Goal: Navigation & Orientation: Find specific page/section

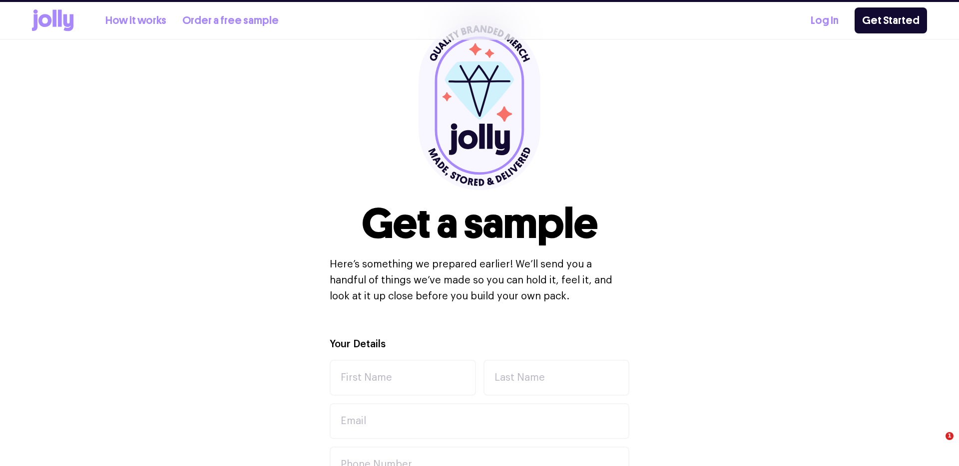
scroll to position [75, 0]
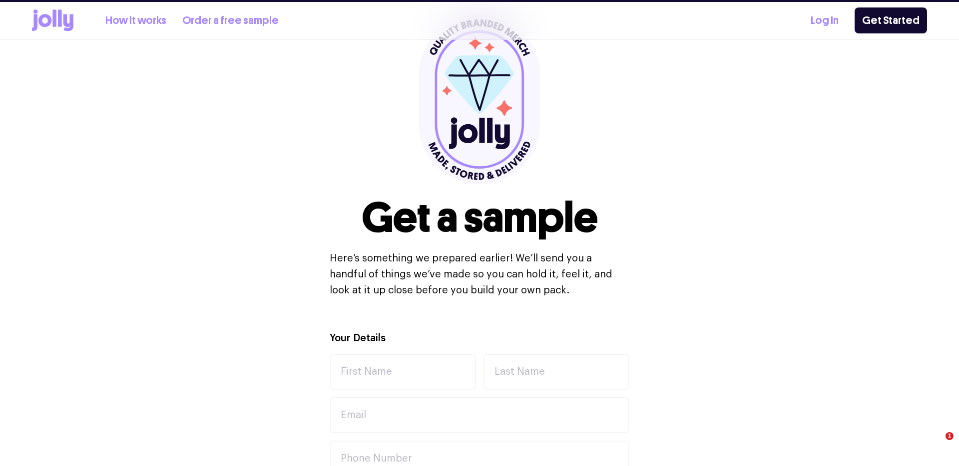
click at [839, 13] on div "Log In Get Started" at bounding box center [868, 20] width 116 height 26
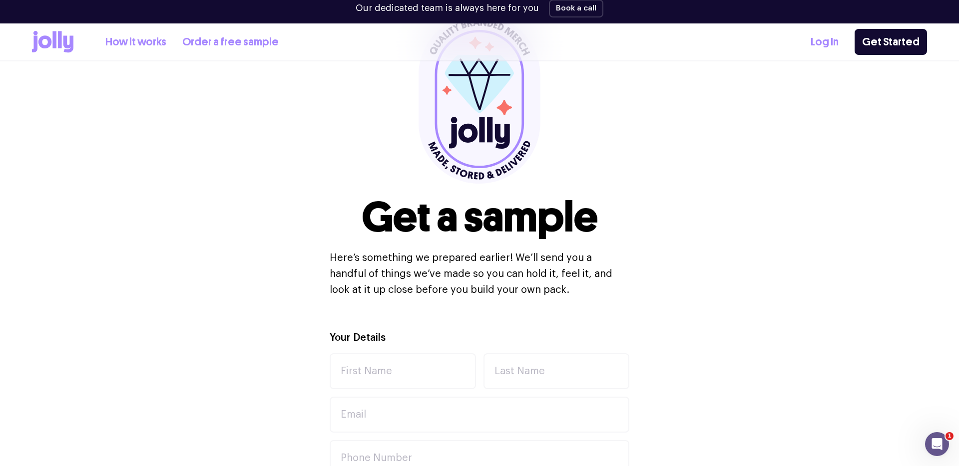
scroll to position [93, 0]
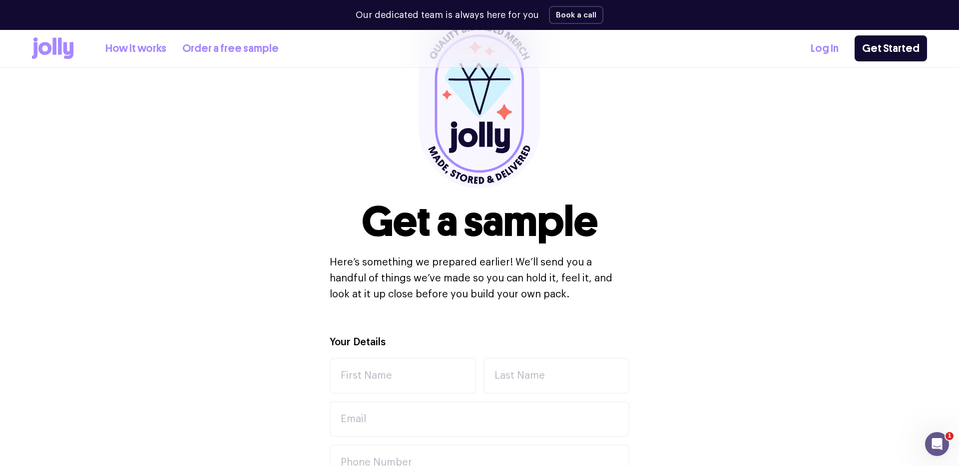
click at [833, 43] on link "Log In" at bounding box center [824, 48] width 28 height 16
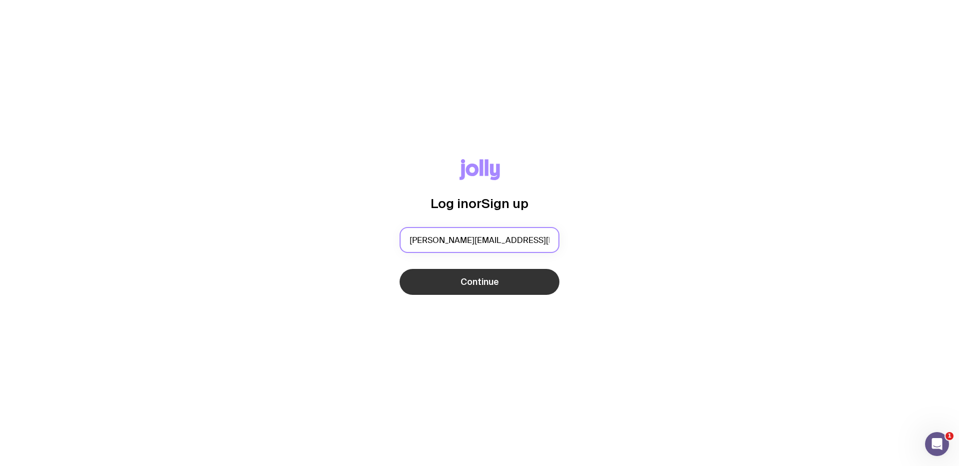
type input "[PERSON_NAME][EMAIL_ADDRESS][DOMAIN_NAME]"
click at [399, 269] on button "Continue" at bounding box center [479, 282] width 160 height 26
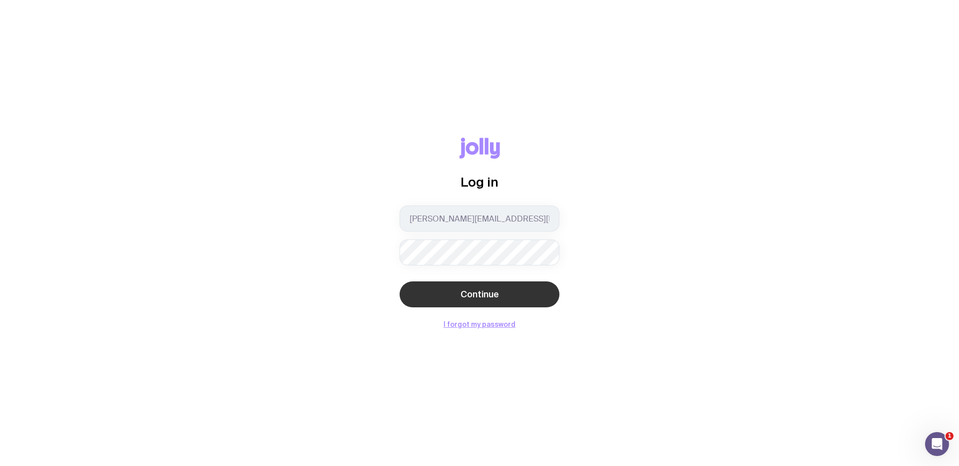
click at [446, 292] on button "Continue" at bounding box center [479, 295] width 160 height 26
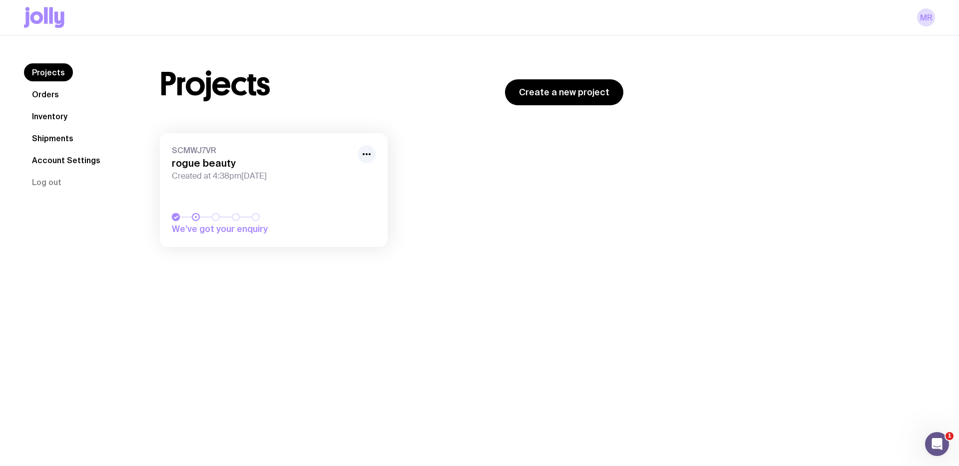
click at [194, 181] on span "Created at 4:38pm[DATE]" at bounding box center [262, 176] width 180 height 10
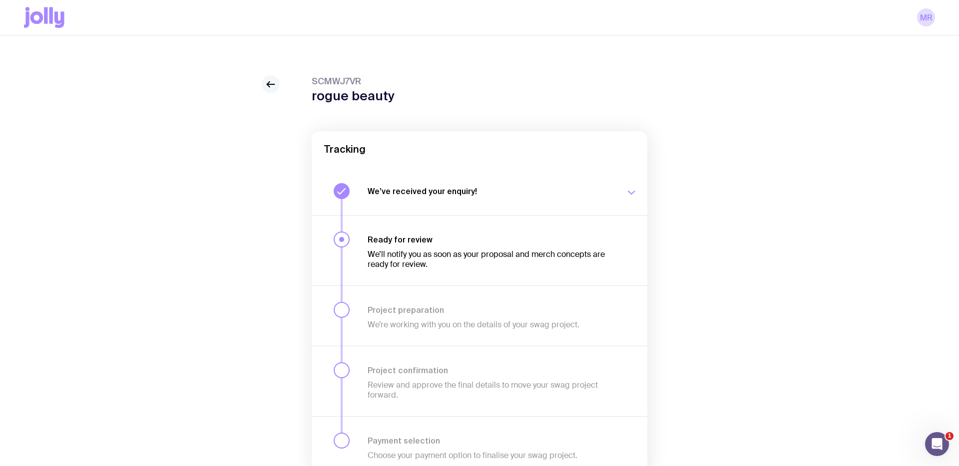
click at [267, 82] on icon at bounding box center [271, 84] width 12 height 12
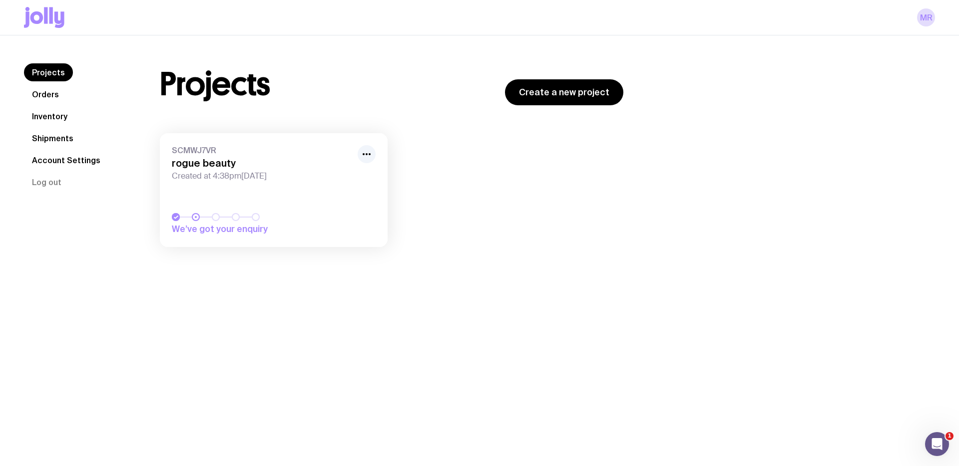
click at [57, 93] on link "Orders" at bounding box center [45, 94] width 43 height 18
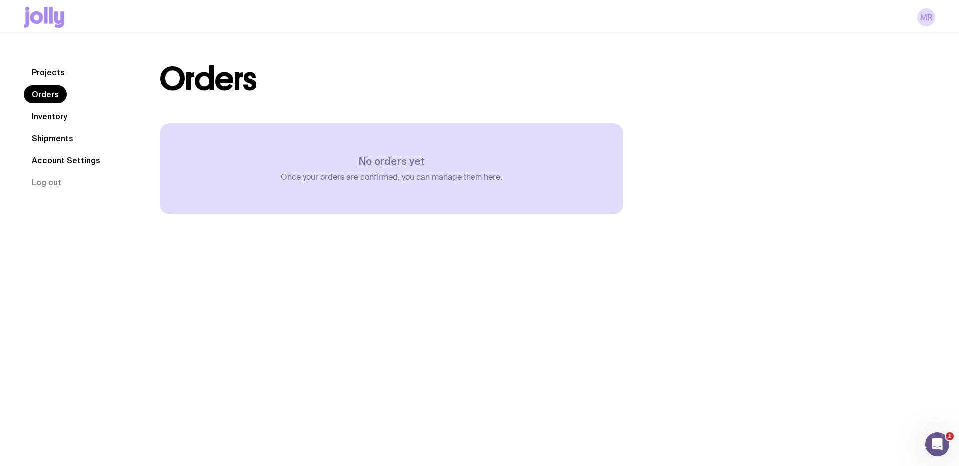
click at [62, 67] on link "Projects" at bounding box center [48, 72] width 49 height 18
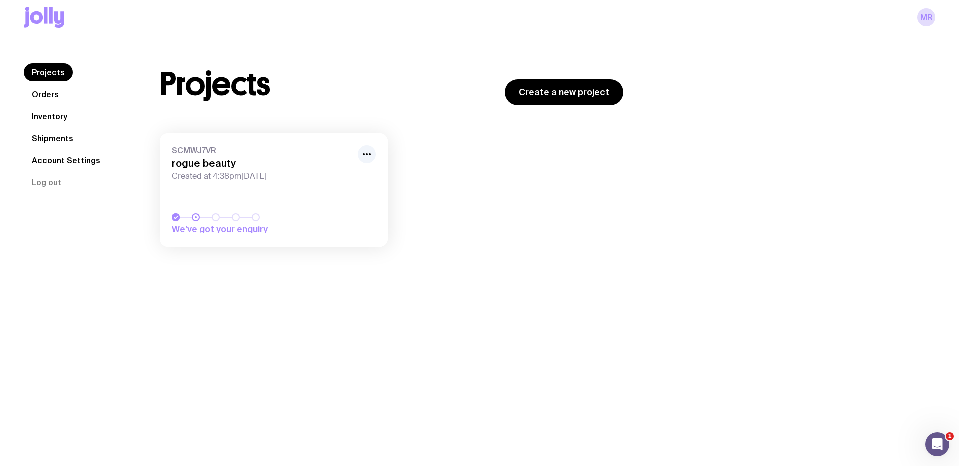
click at [56, 13] on icon at bounding box center [59, 19] width 10 height 16
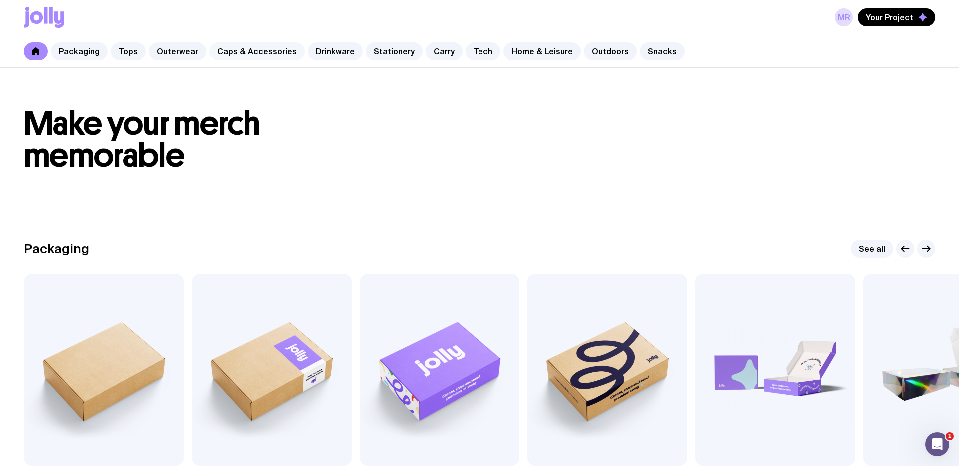
click at [262, 48] on link "Caps & Accessories" at bounding box center [256, 51] width 95 height 18
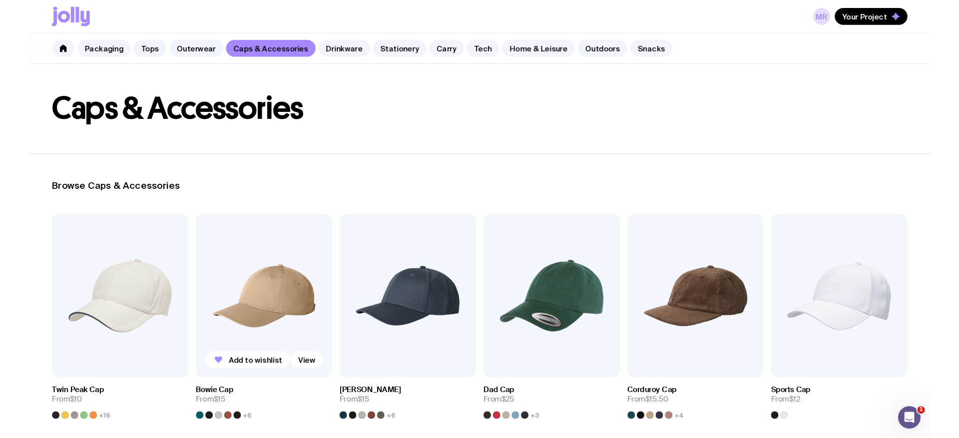
scroll to position [30, 0]
